Goal: Contribute content

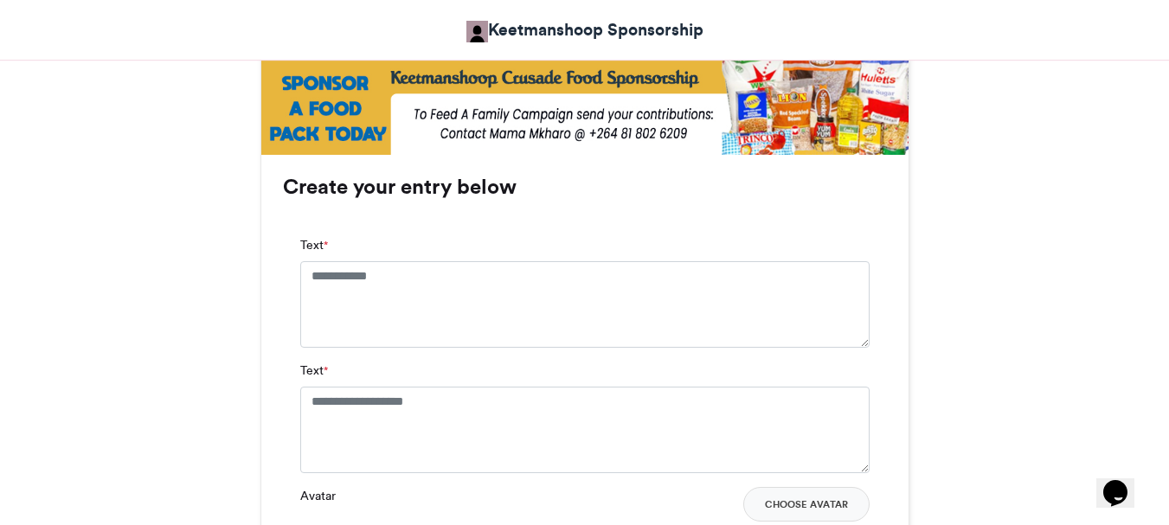
scroll to position [1038, 0]
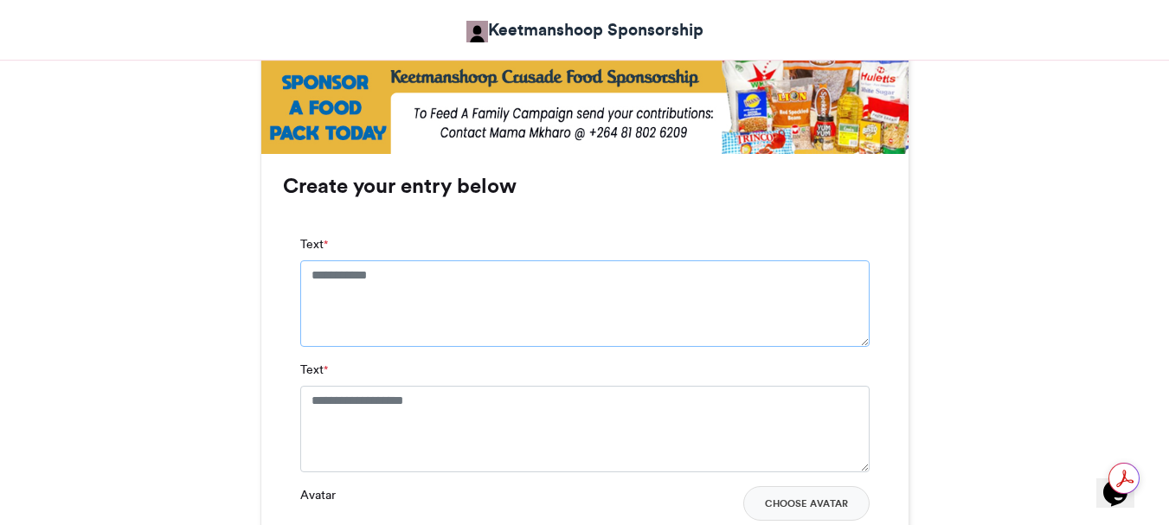
click at [313, 264] on textarea "Text *" at bounding box center [584, 303] width 569 height 86
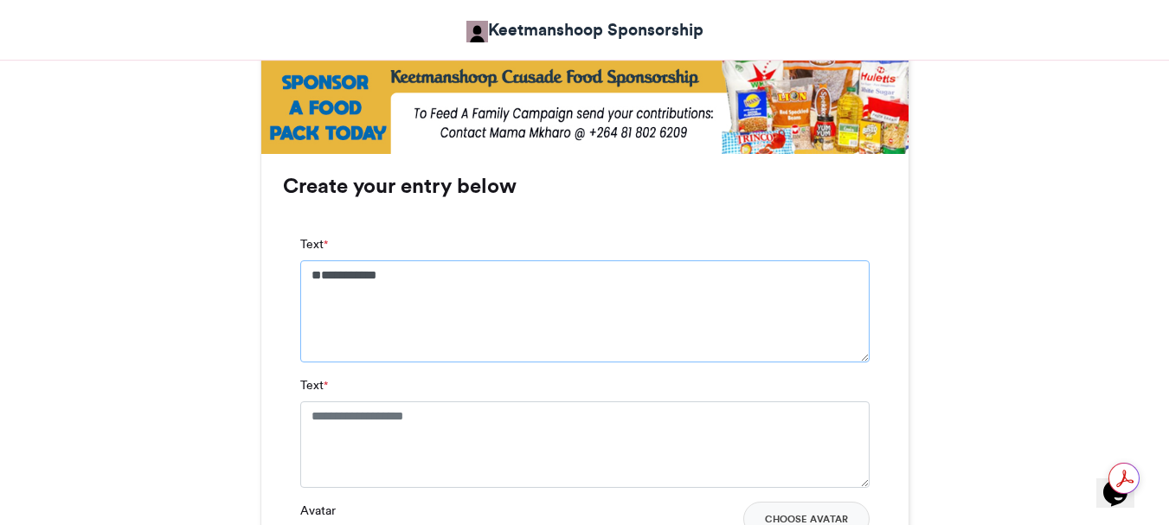
type textarea "**********"
click at [311, 413] on textarea "Text *" at bounding box center [584, 444] width 569 height 86
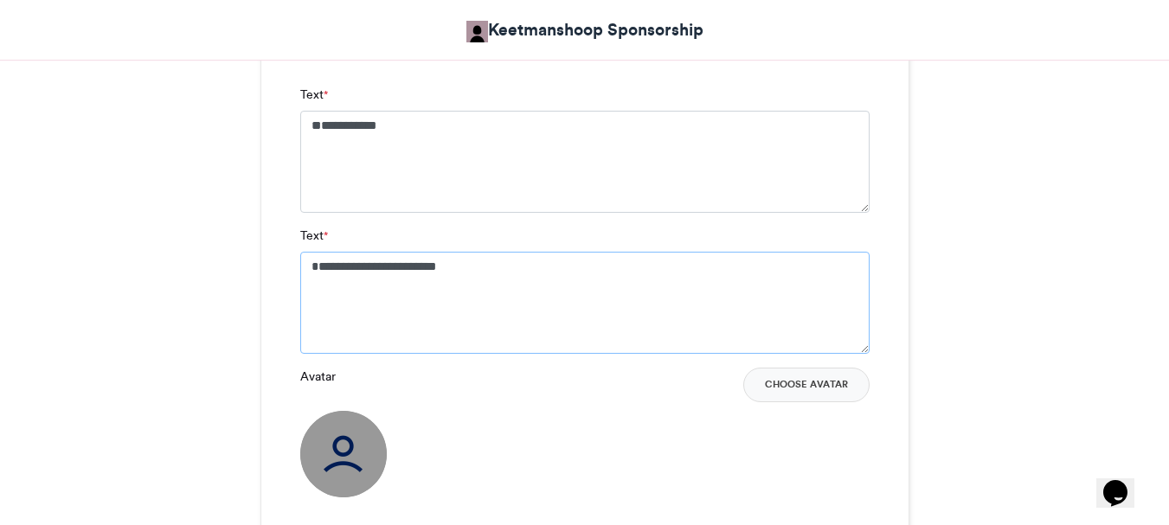
scroll to position [1211, 0]
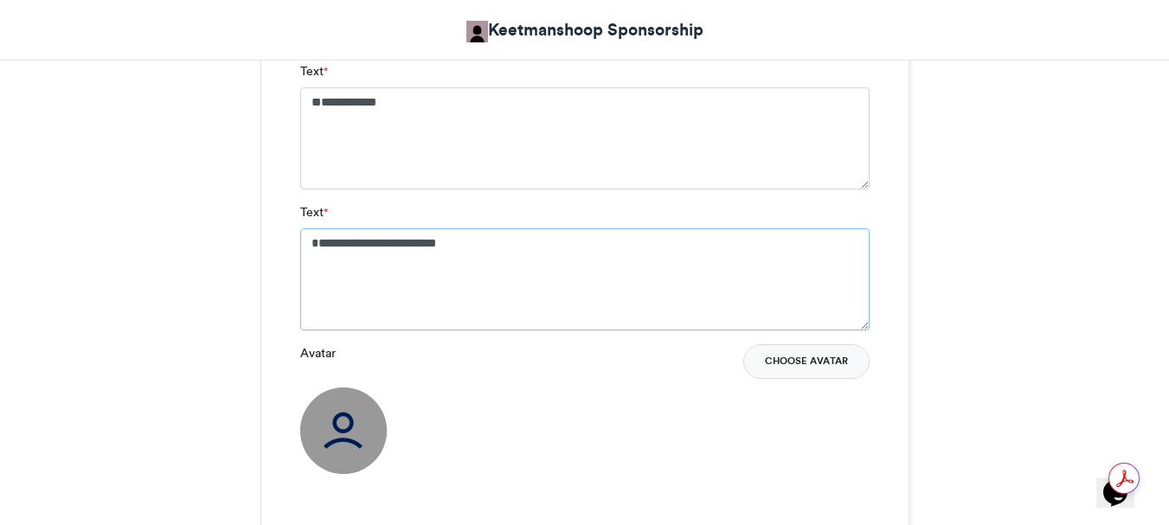
type textarea "**********"
click at [791, 359] on button "Choose Avatar" at bounding box center [806, 361] width 126 height 35
click at [834, 356] on button "Choose Avatar" at bounding box center [806, 361] width 126 height 35
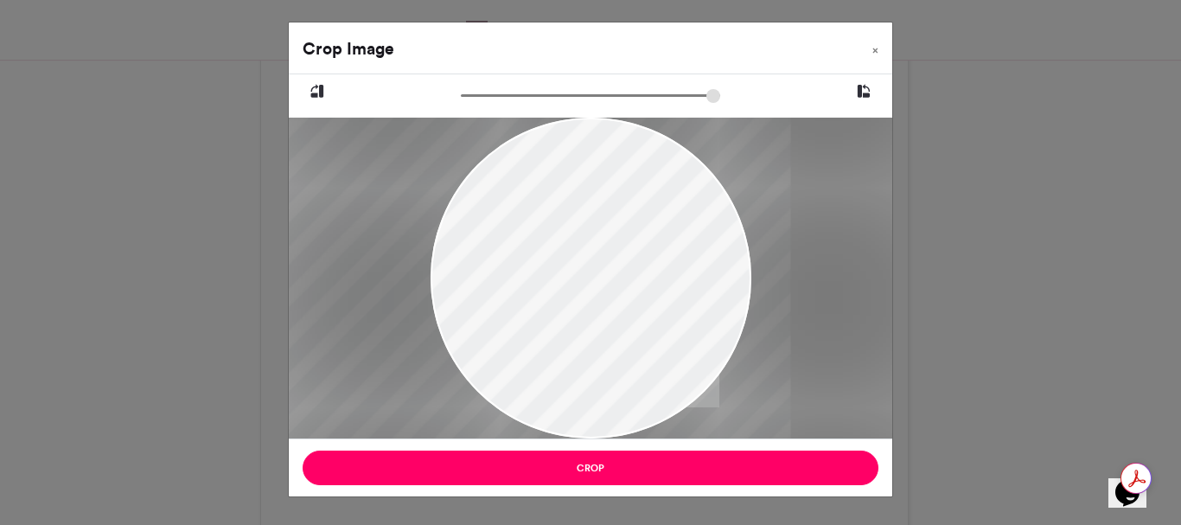
drag, startPoint x: 559, startPoint y: 176, endPoint x: 496, endPoint y: 364, distance: 198.6
click at [496, 364] on div at bounding box center [528, 278] width 524 height 321
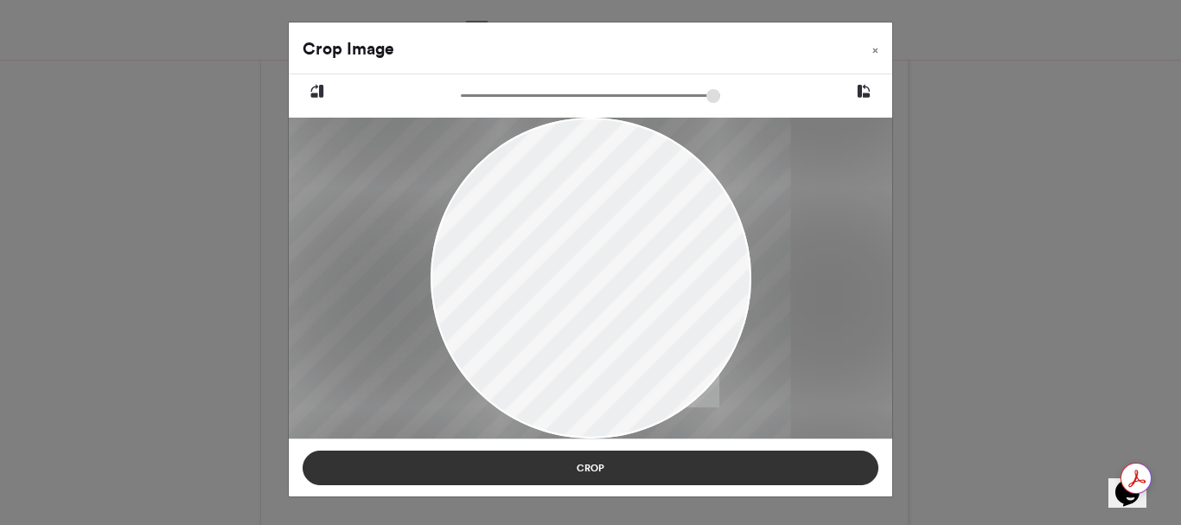
click at [586, 471] on button "Crop" at bounding box center [591, 468] width 576 height 35
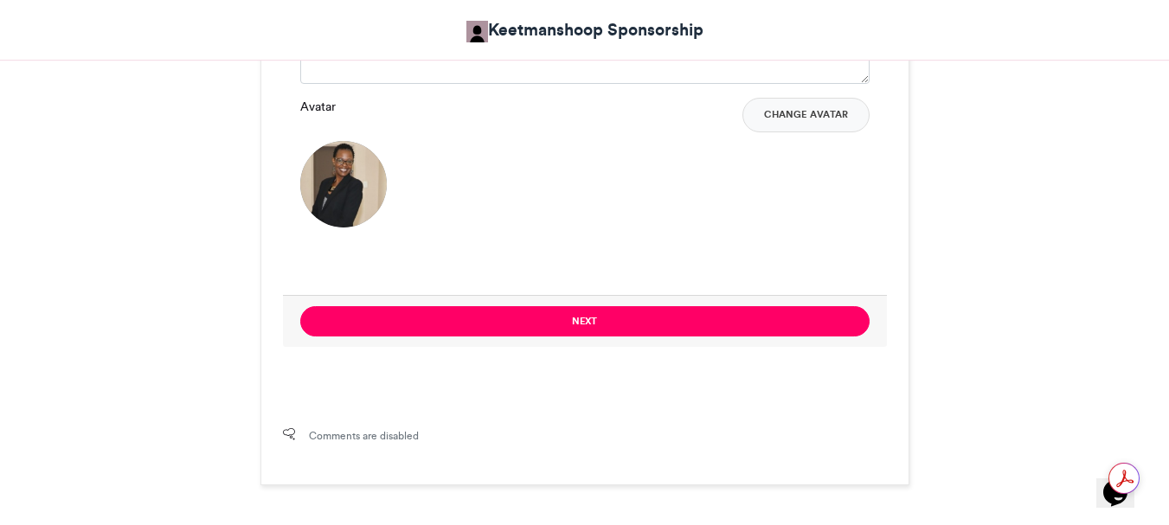
scroll to position [1557, 0]
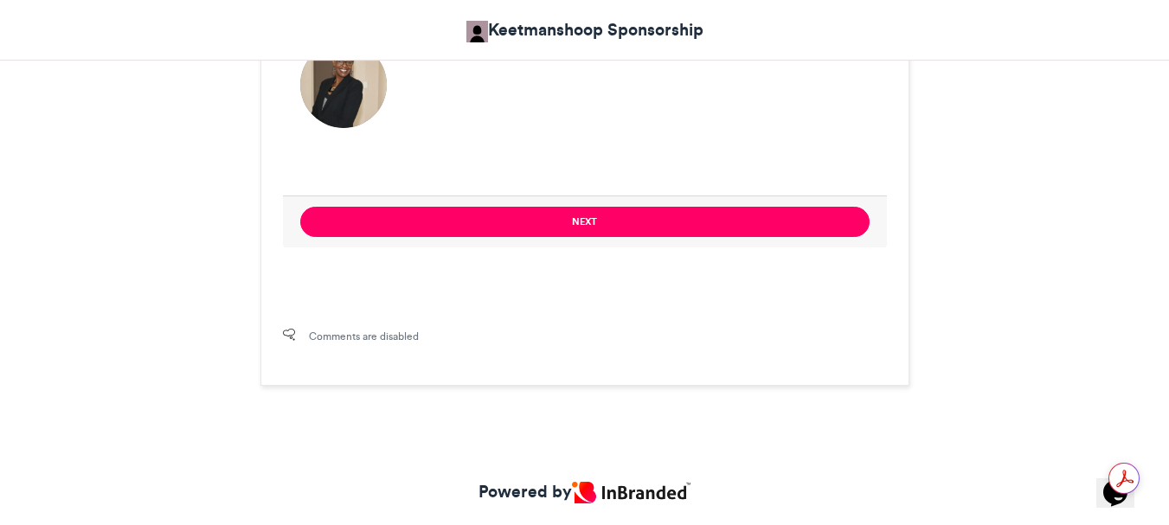
click at [587, 221] on button "Next" at bounding box center [584, 222] width 569 height 30
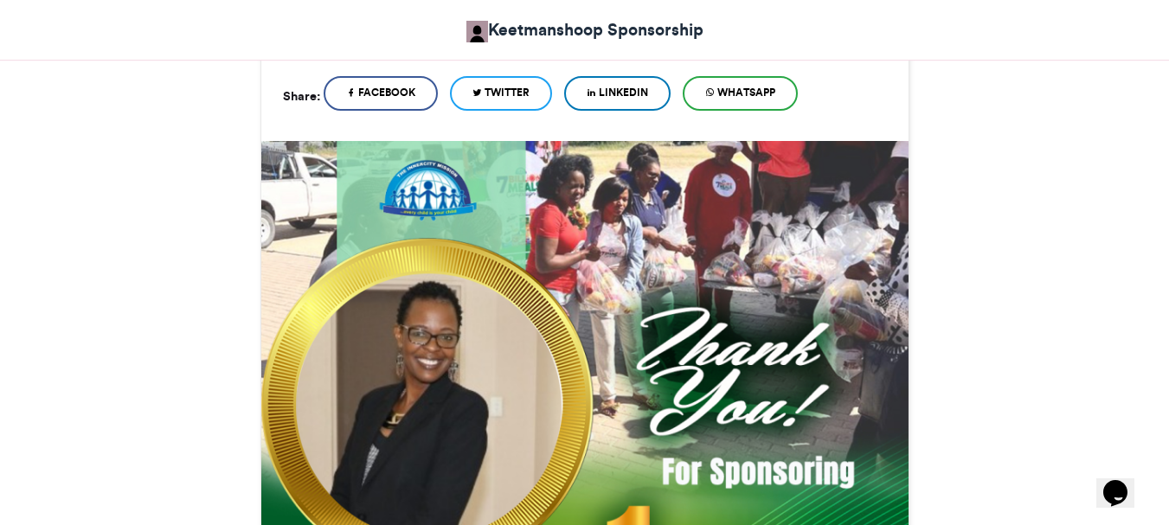
scroll to position [1033, 0]
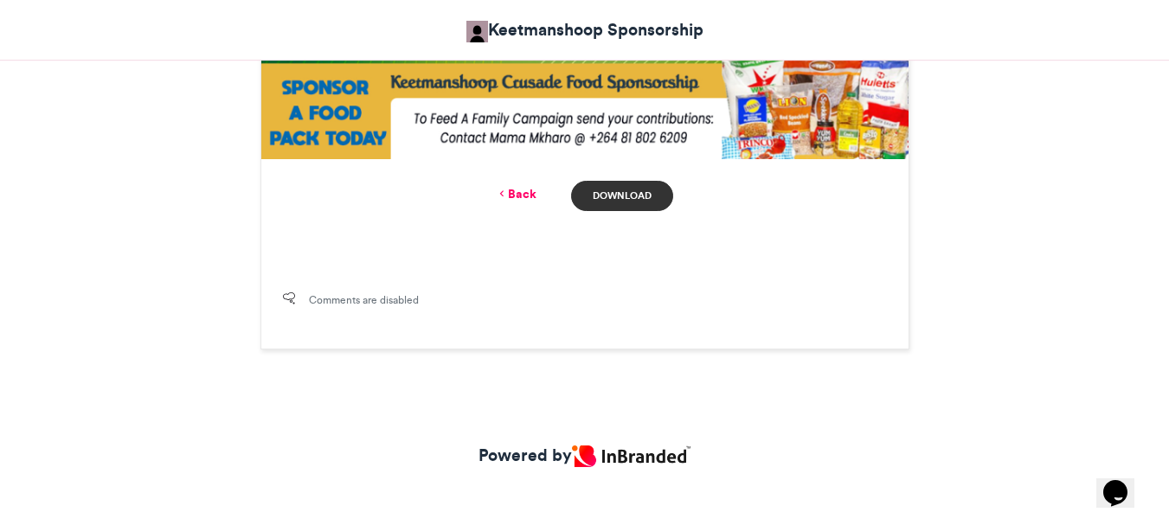
click at [615, 189] on link "Download" at bounding box center [621, 196] width 101 height 30
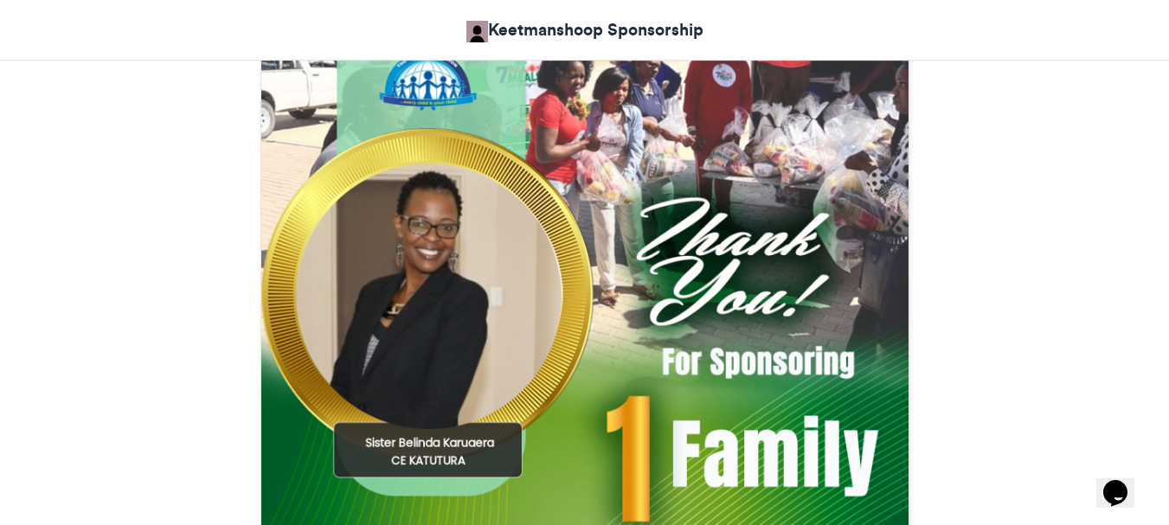
scroll to position [600, 0]
